Goal: Task Accomplishment & Management: Manage account settings

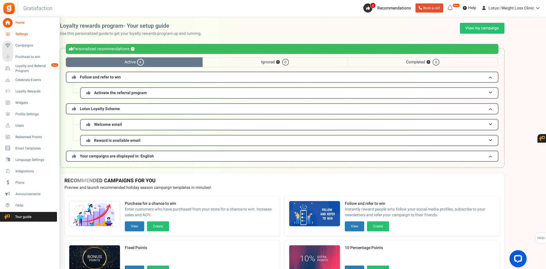
click at [20, 32] on span "Settings" at bounding box center [35, 34] width 40 height 5
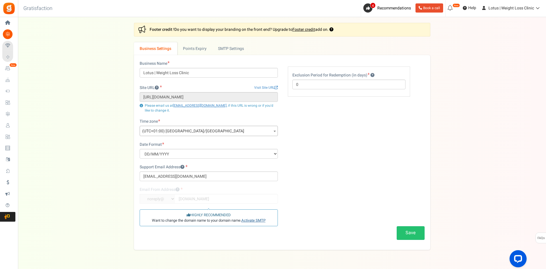
click at [259, 221] on link "Activate SMTP" at bounding box center [253, 219] width 24 height 5
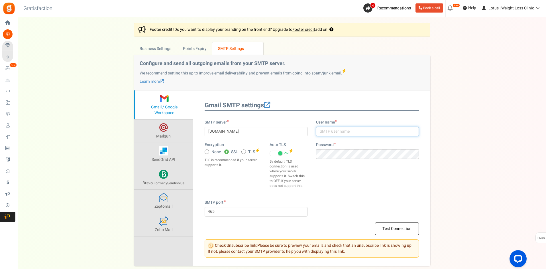
click at [352, 130] on input "text" at bounding box center [367, 132] width 103 height 10
paste input "support at [DOMAIN_NAME]"
drag, startPoint x: 339, startPoint y: 131, endPoint x: 333, endPoint y: 132, distance: 5.5
click at [333, 132] on input "support at [DOMAIN_NAME]" at bounding box center [367, 132] width 103 height 10
type input "[EMAIL_ADDRESS][DOMAIN_NAME]"
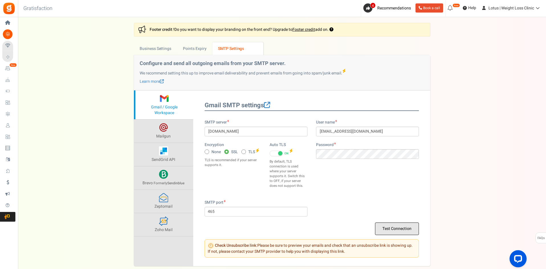
click at [406, 228] on button "Test Connection" at bounding box center [397, 228] width 44 height 13
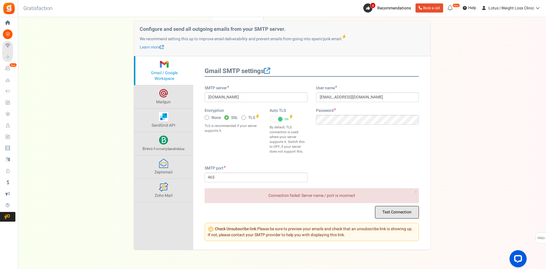
scroll to position [21, 0]
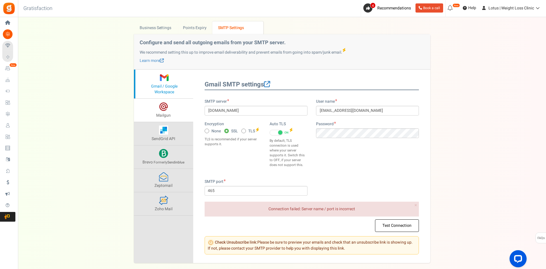
click at [174, 116] on link "Mailgun" at bounding box center [163, 110] width 59 height 23
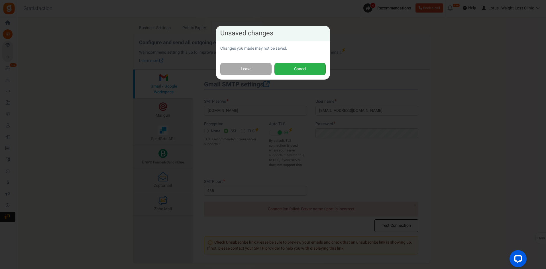
click at [279, 68] on button "Cancel" at bounding box center [299, 69] width 51 height 13
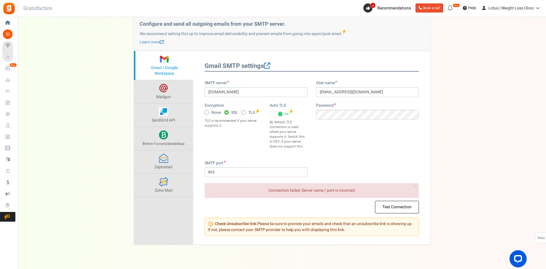
scroll to position [49, 0]
